Goal: Navigation & Orientation: Find specific page/section

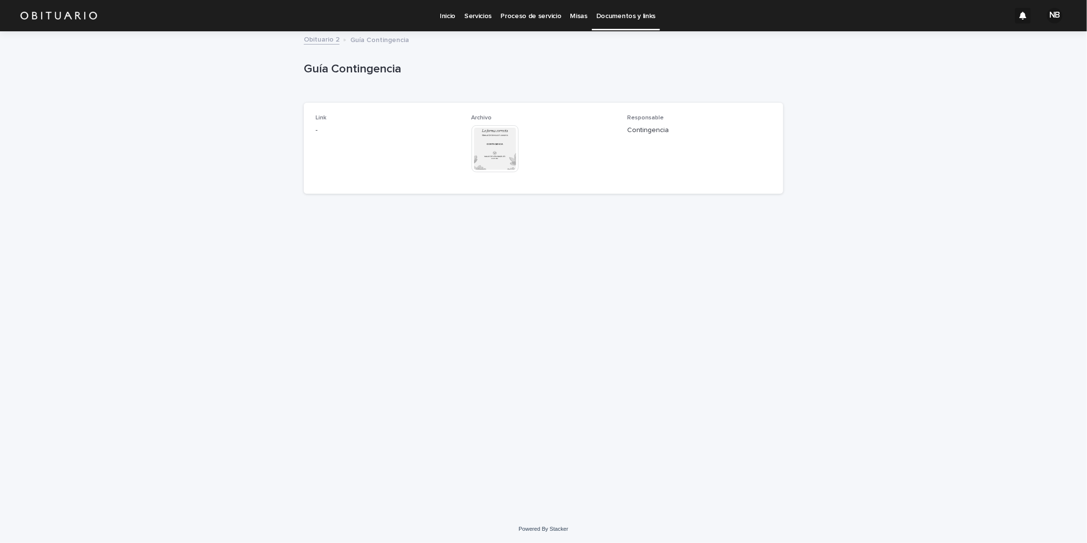
click at [449, 19] on p "Inicio" at bounding box center [448, 10] width 16 height 21
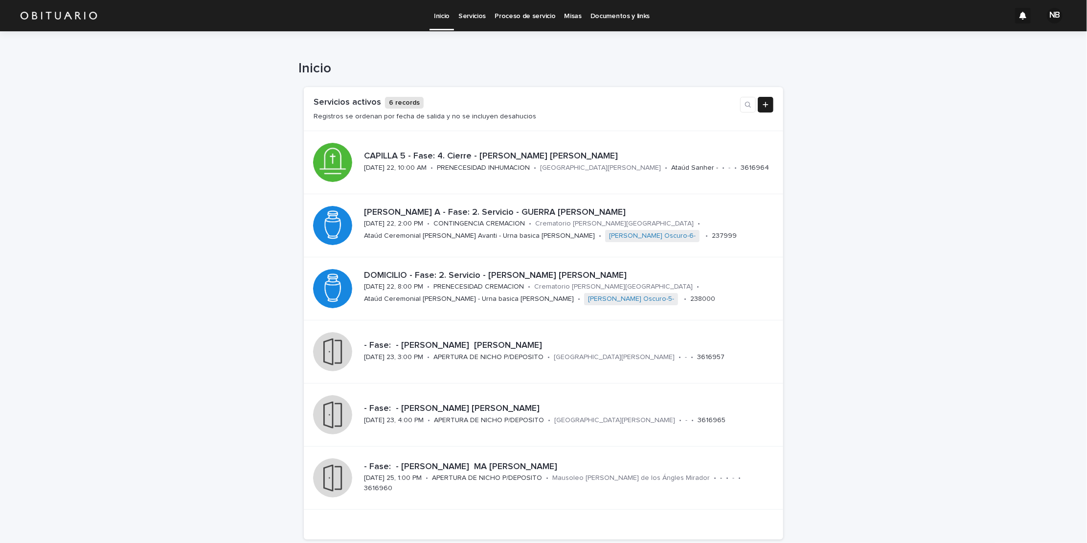
click at [467, 15] on p "Servicios" at bounding box center [471, 10] width 27 height 21
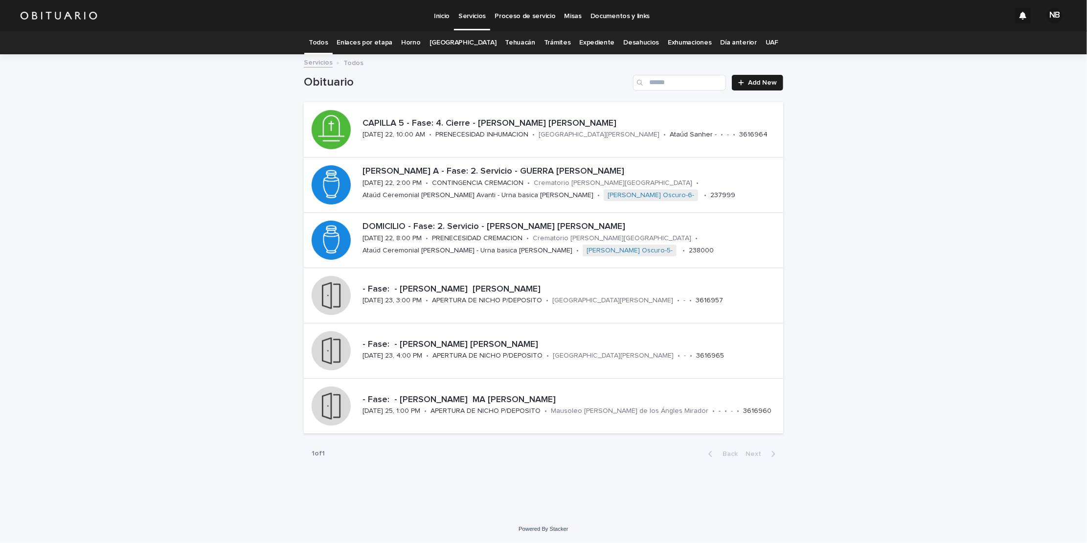
click at [766, 42] on link "UAF" at bounding box center [772, 42] width 13 height 23
